Goal: Task Accomplishment & Management: Manage account settings

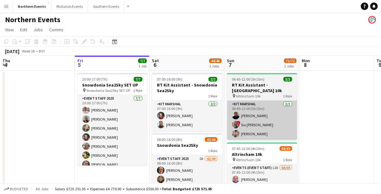
click at [249, 119] on app-card-role "Kit Marshal [DATE] 06:45-12:00 (5h15m) [PERSON_NAME] ! [PERSON_NAME] [PERSON_NA…" at bounding box center [262, 120] width 70 height 39
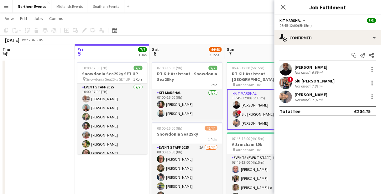
scroll to position [50, 0]
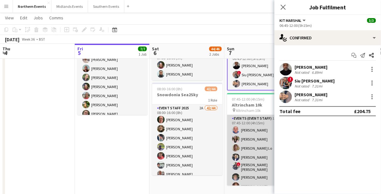
drag, startPoint x: 245, startPoint y: 158, endPoint x: 236, endPoint y: 132, distance: 26.8
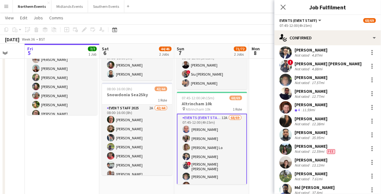
scroll to position [137, 0]
click at [326, 132] on div "[PERSON_NAME] Not rated 35.95mi" at bounding box center [327, 135] width 106 height 13
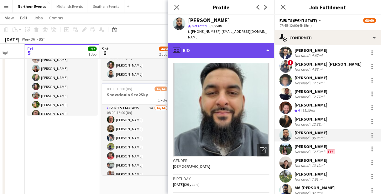
click at [229, 44] on div "profile Bio" at bounding box center [221, 50] width 106 height 15
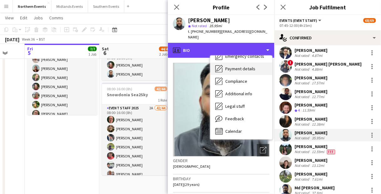
scroll to position [59, 0]
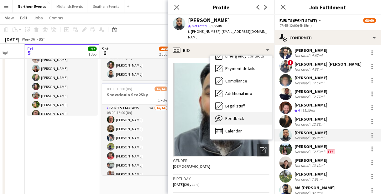
click at [244, 120] on div "Feedback Feedback" at bounding box center [241, 118] width 62 height 13
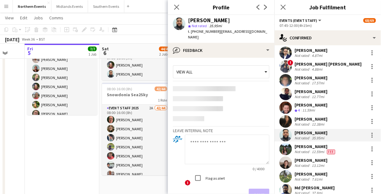
click at [203, 155] on textarea at bounding box center [227, 150] width 85 height 30
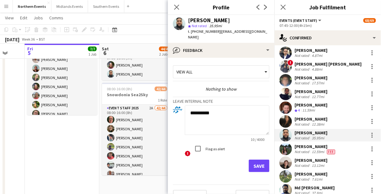
type textarea "**********"
click at [208, 150] on label "Flag as alert" at bounding box center [214, 149] width 21 height 5
click at [209, 170] on div "Save" at bounding box center [221, 166] width 96 height 13
click at [258, 166] on button "Save" at bounding box center [259, 166] width 21 height 13
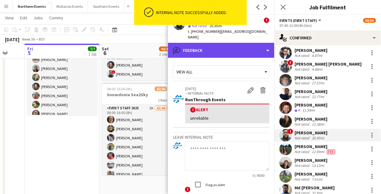
click at [216, 48] on div "bubble-pencil Feedback" at bounding box center [221, 50] width 106 height 15
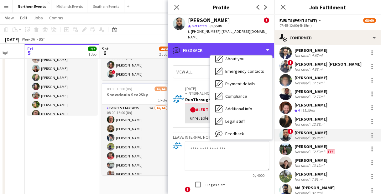
scroll to position [0, 0]
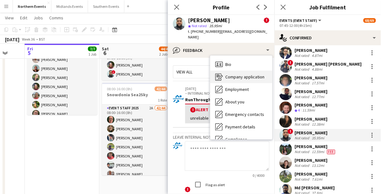
click at [250, 78] on span "Company application" at bounding box center [244, 77] width 39 height 6
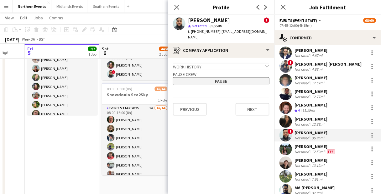
click at [221, 79] on button "Pause" at bounding box center [221, 81] width 96 height 8
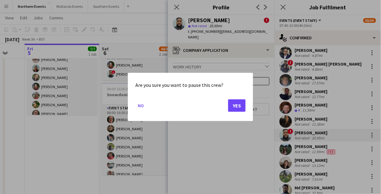
click at [247, 107] on div "Are you sure you want to pause this crew? No Yes" at bounding box center [190, 97] width 125 height 49
click at [242, 104] on button "Yes" at bounding box center [237, 106] width 18 height 13
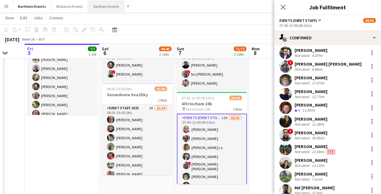
click at [103, 9] on button "Southern Events Close" at bounding box center [106, 6] width 36 height 12
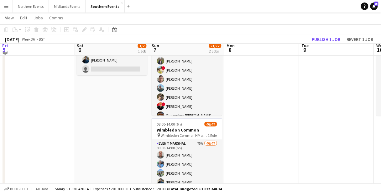
scroll to position [50, 0]
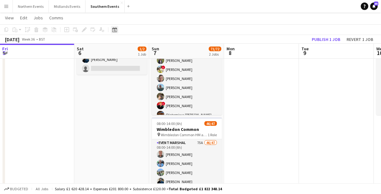
click at [115, 30] on icon "Date picker" at bounding box center [114, 29] width 5 height 5
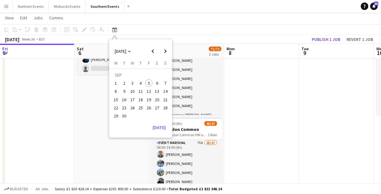
click at [158, 91] on span "13" at bounding box center [157, 92] width 8 height 8
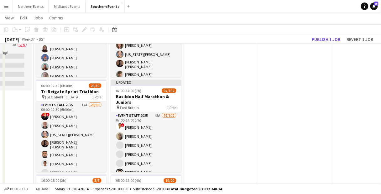
scroll to position [150, 0]
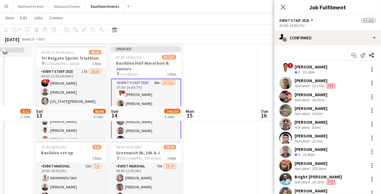
scroll to position [170, 0]
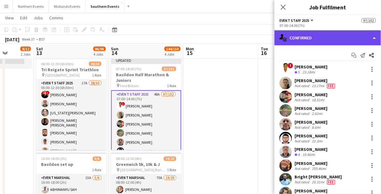
click at [343, 37] on div "single-neutral-actions-check-2 Confirmed" at bounding box center [327, 37] width 106 height 15
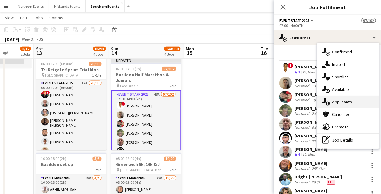
click at [351, 105] on span "Applicants" at bounding box center [342, 102] width 20 height 6
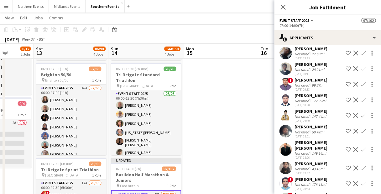
scroll to position [376, 0]
